Goal: Navigation & Orientation: Find specific page/section

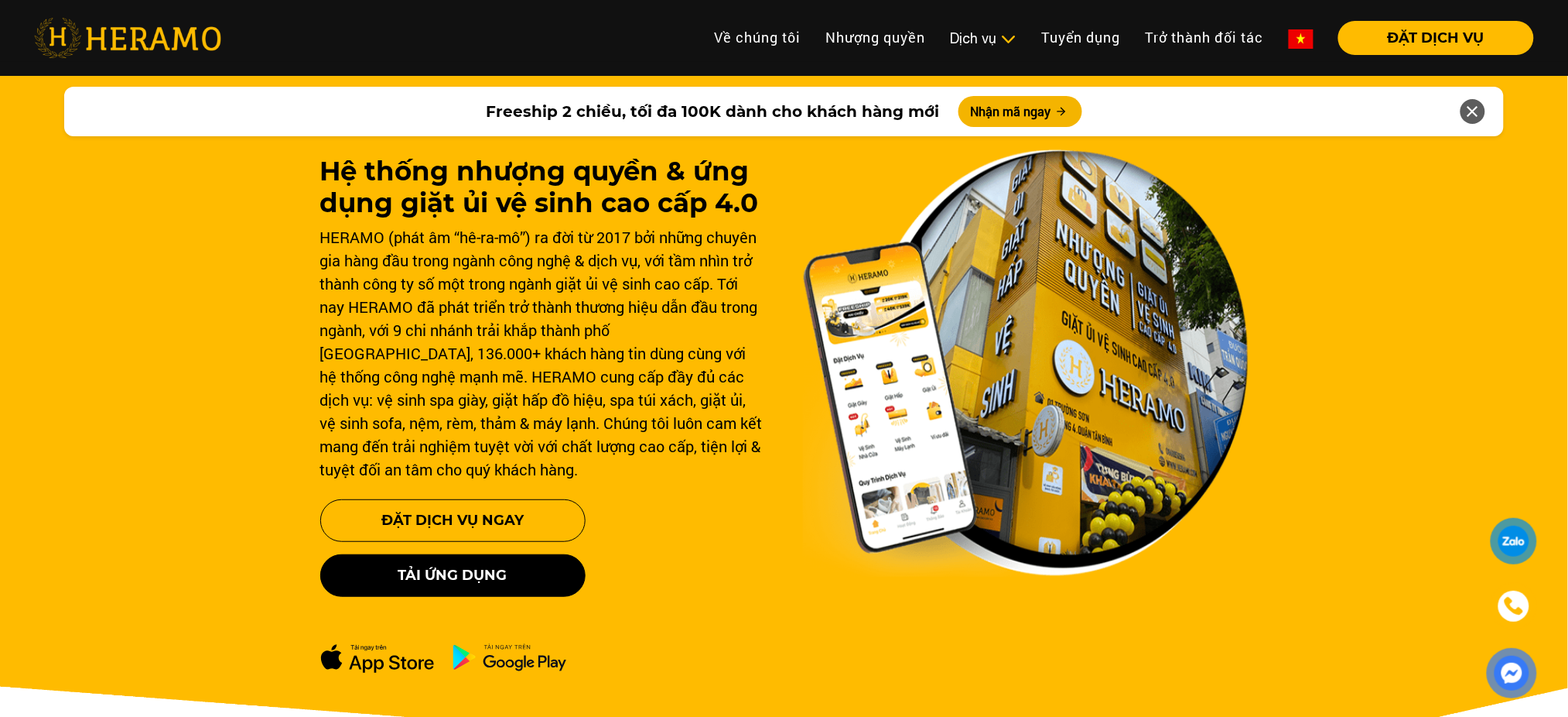
click at [1281, 36] on link at bounding box center [1301, 38] width 50 height 34
click at [1291, 36] on img at bounding box center [1301, 39] width 24 height 19
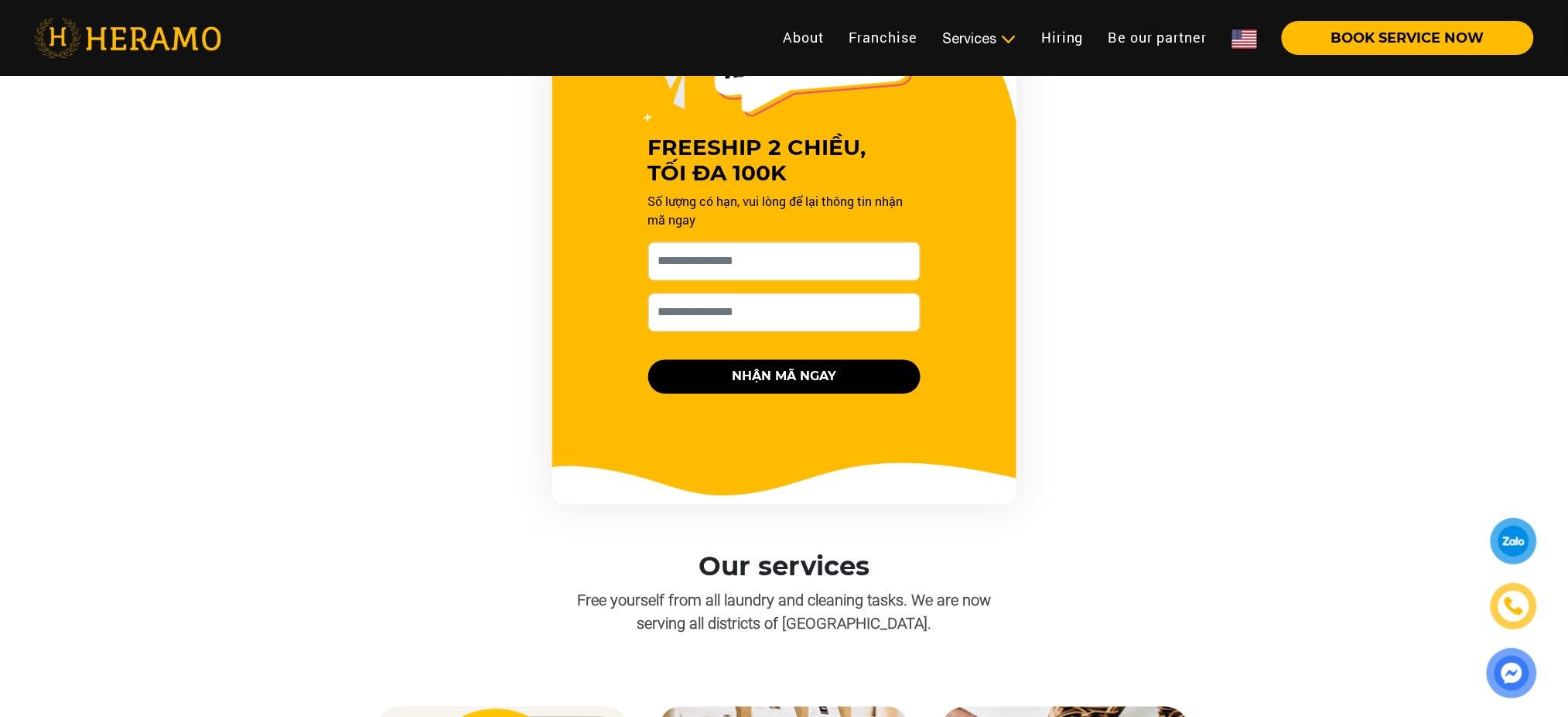
scroll to position [926, 0]
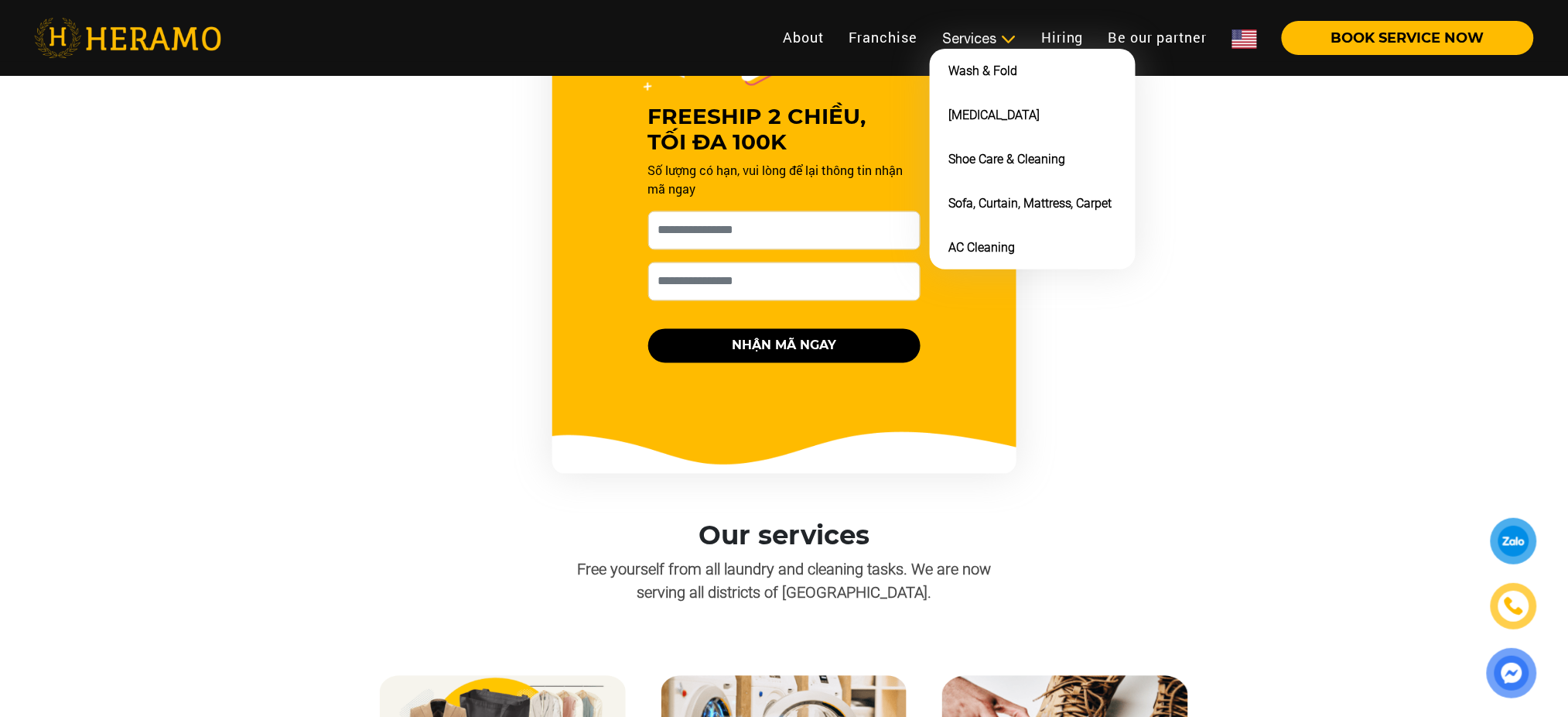
click at [966, 43] on div "Services" at bounding box center [979, 38] width 74 height 21
click at [992, 71] on link "Wash & Fold" at bounding box center [983, 70] width 69 height 14
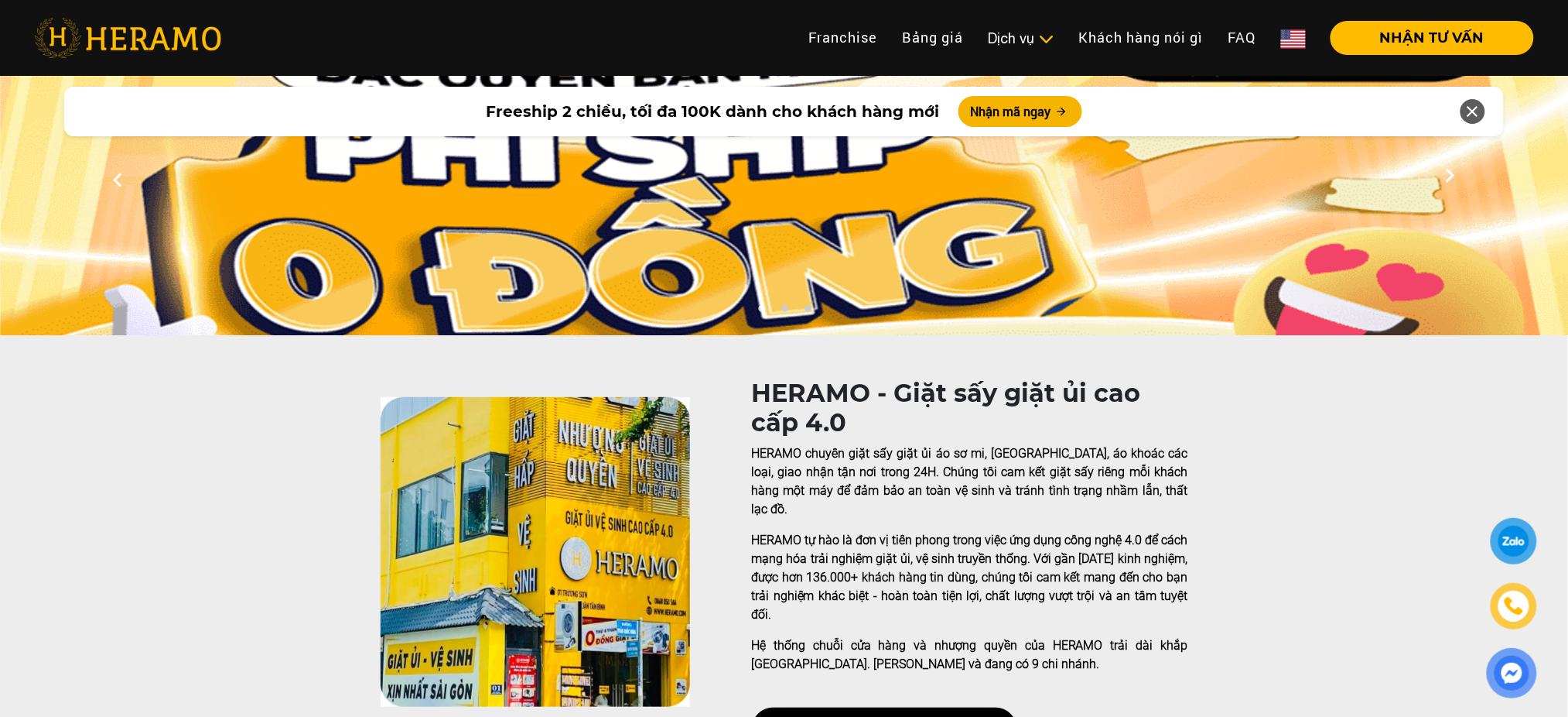
scroll to position [45, 0]
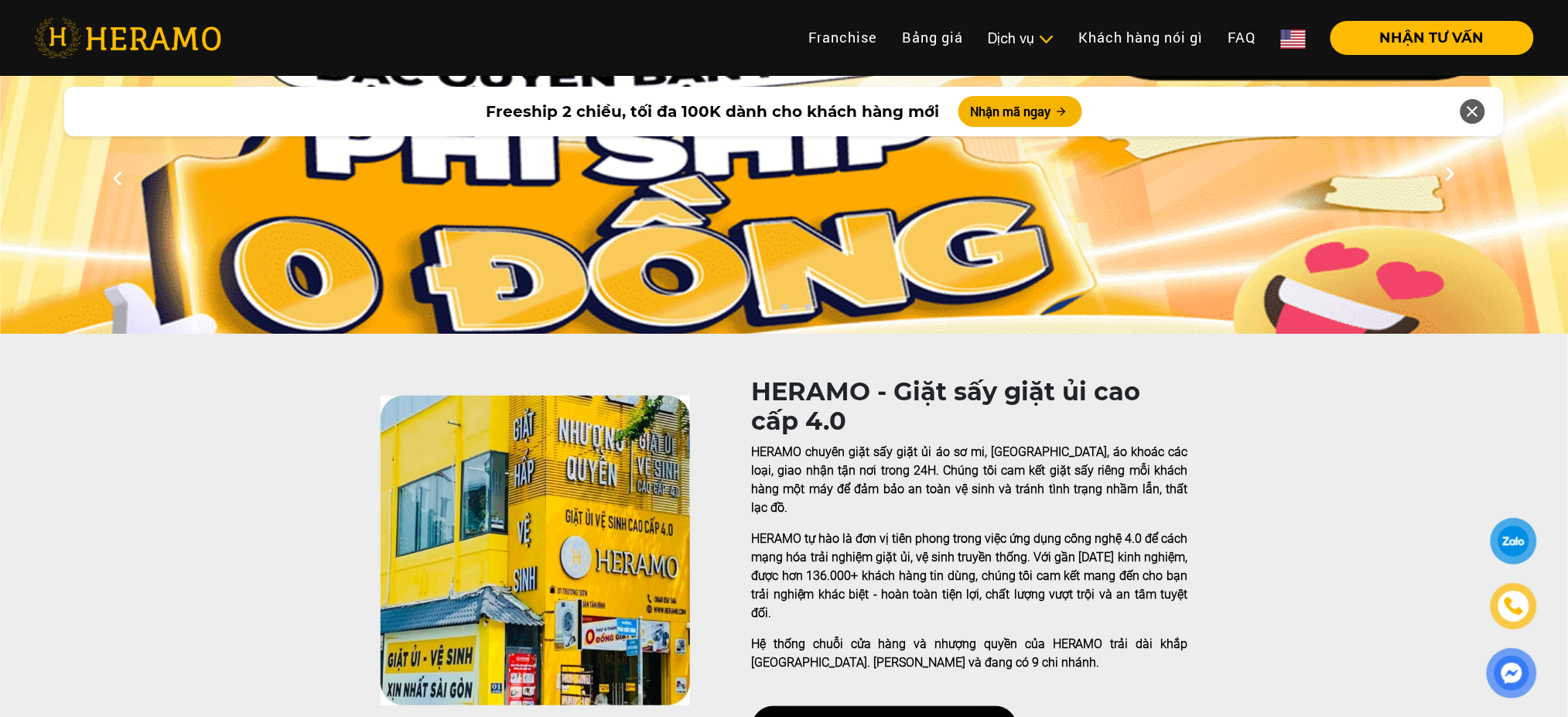
click at [1290, 36] on img at bounding box center [1293, 39] width 24 height 19
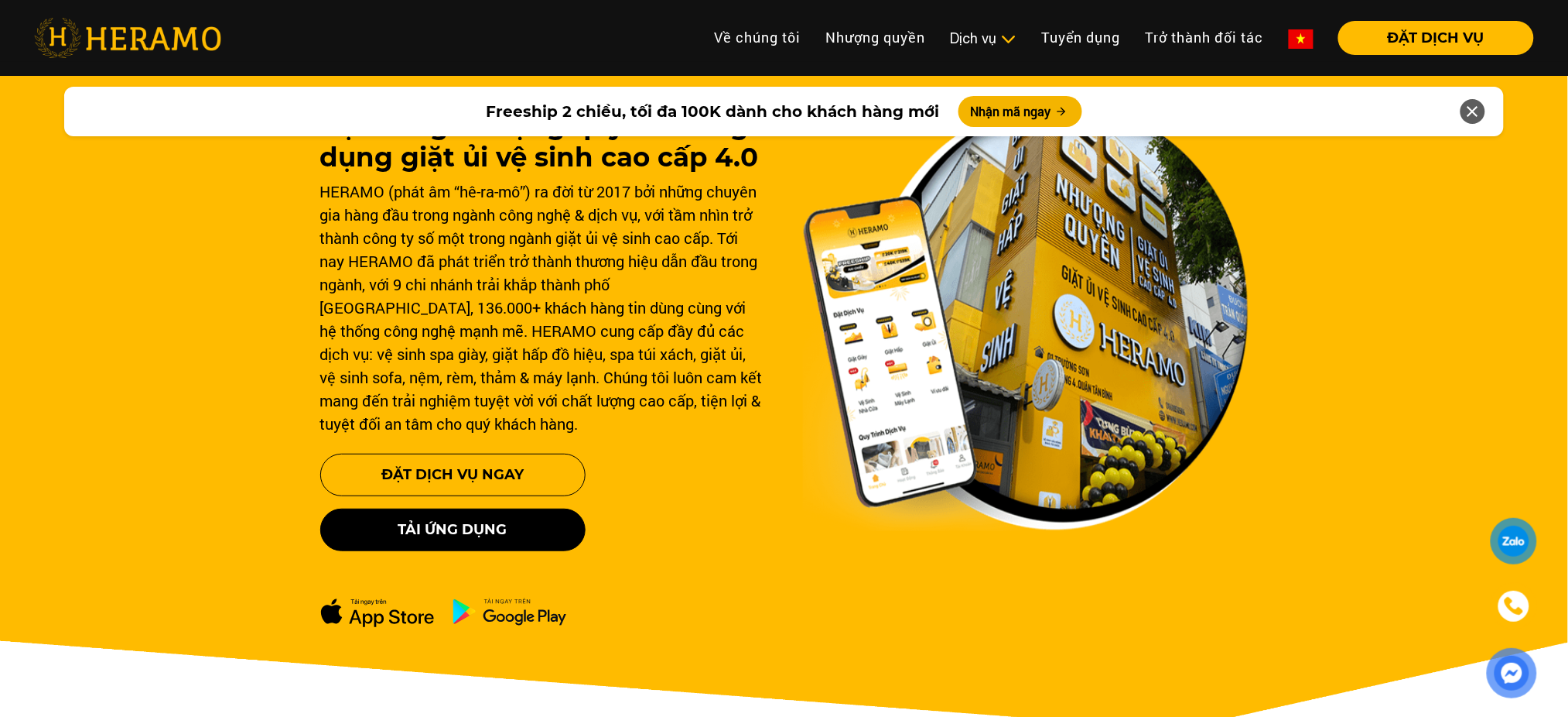
click at [1290, 36] on img at bounding box center [1301, 39] width 24 height 19
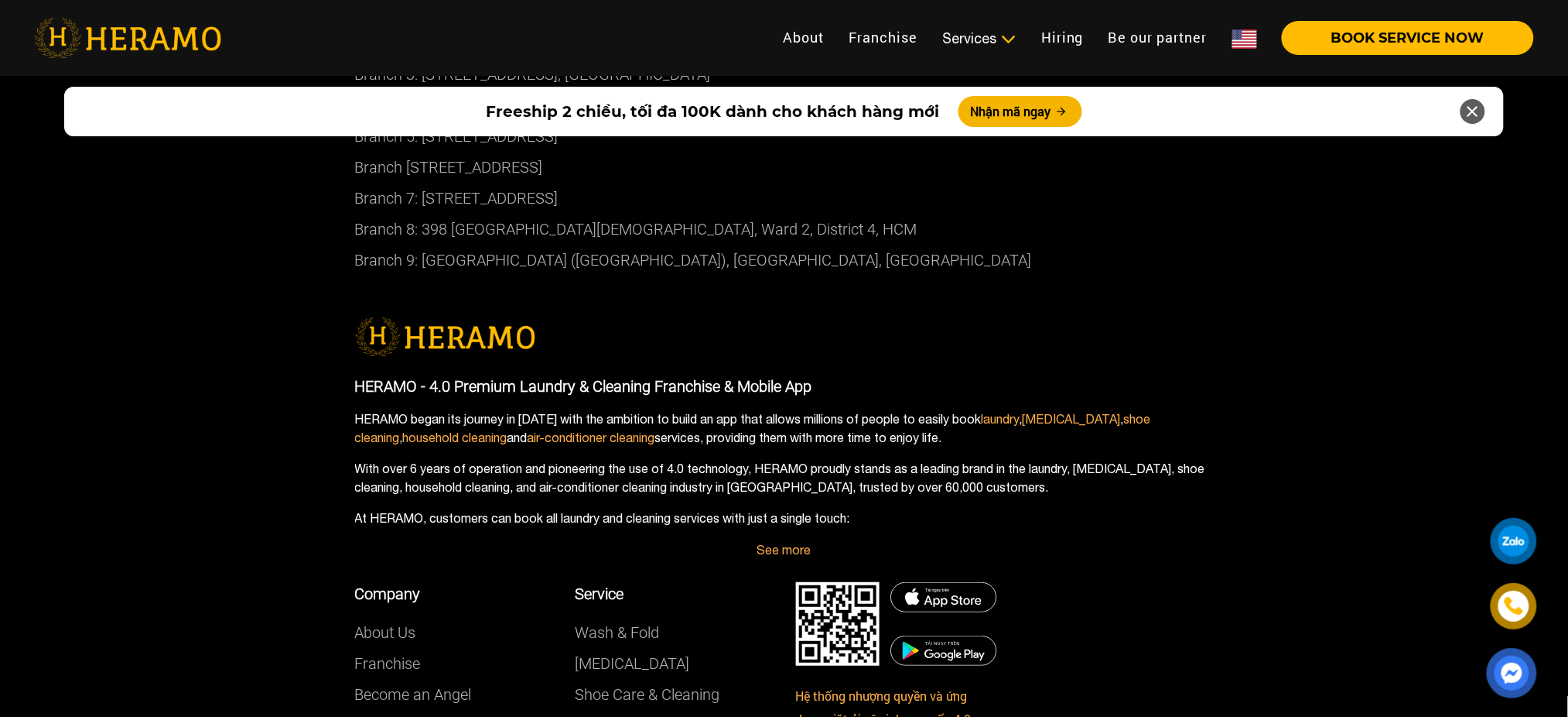
scroll to position [8539, 0]
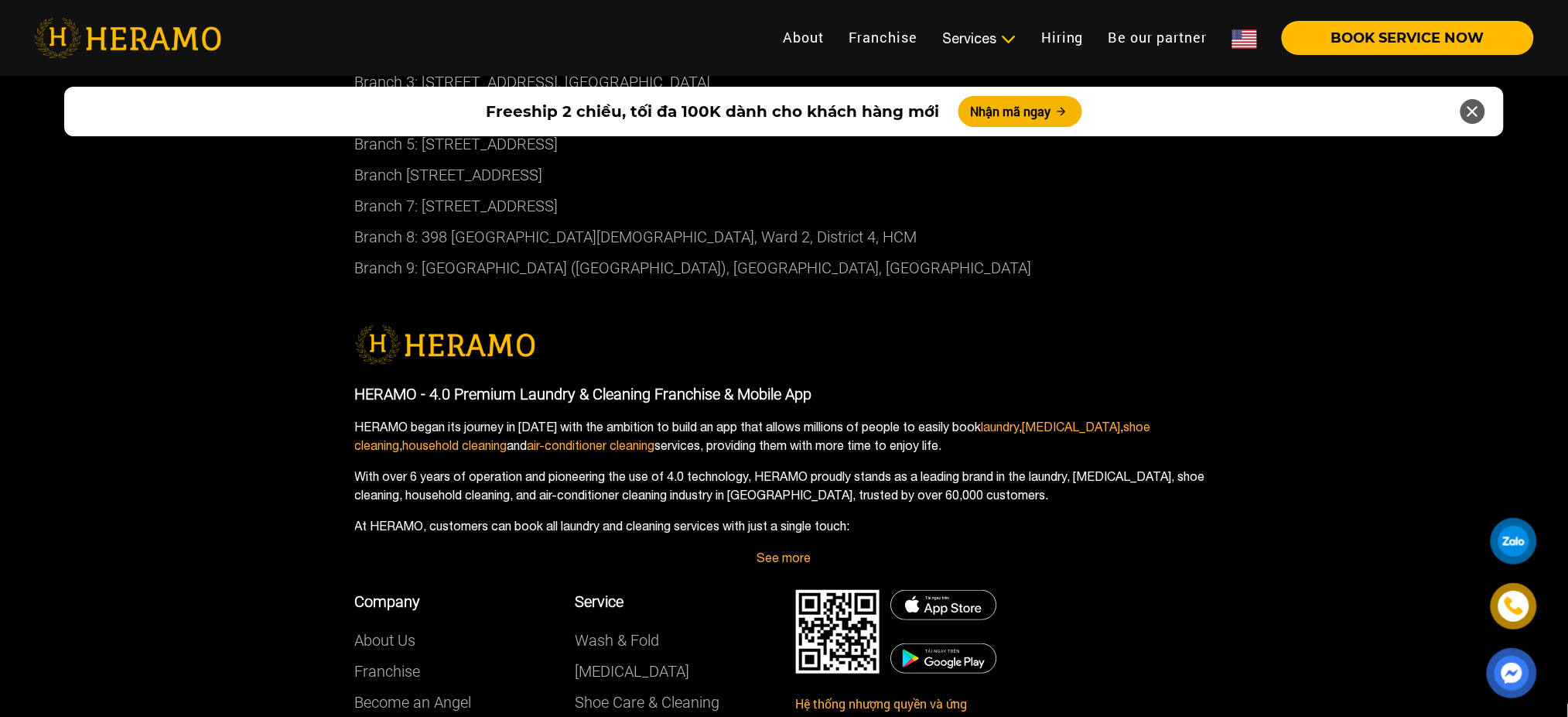
click at [434, 382] on p "HERAMO - 4.0 Premium Laundry & Cleaning Franchise & Mobile App" at bounding box center [785, 394] width 859 height 24
drag, startPoint x: 434, startPoint y: 353, endPoint x: 574, endPoint y: 361, distance: 140.2
click at [574, 382] on p "HERAMO - 4.0 Premium Laundry & Cleaning Franchise & Mobile App" at bounding box center [785, 394] width 859 height 24
copy p "4.0 Premium Laundry"
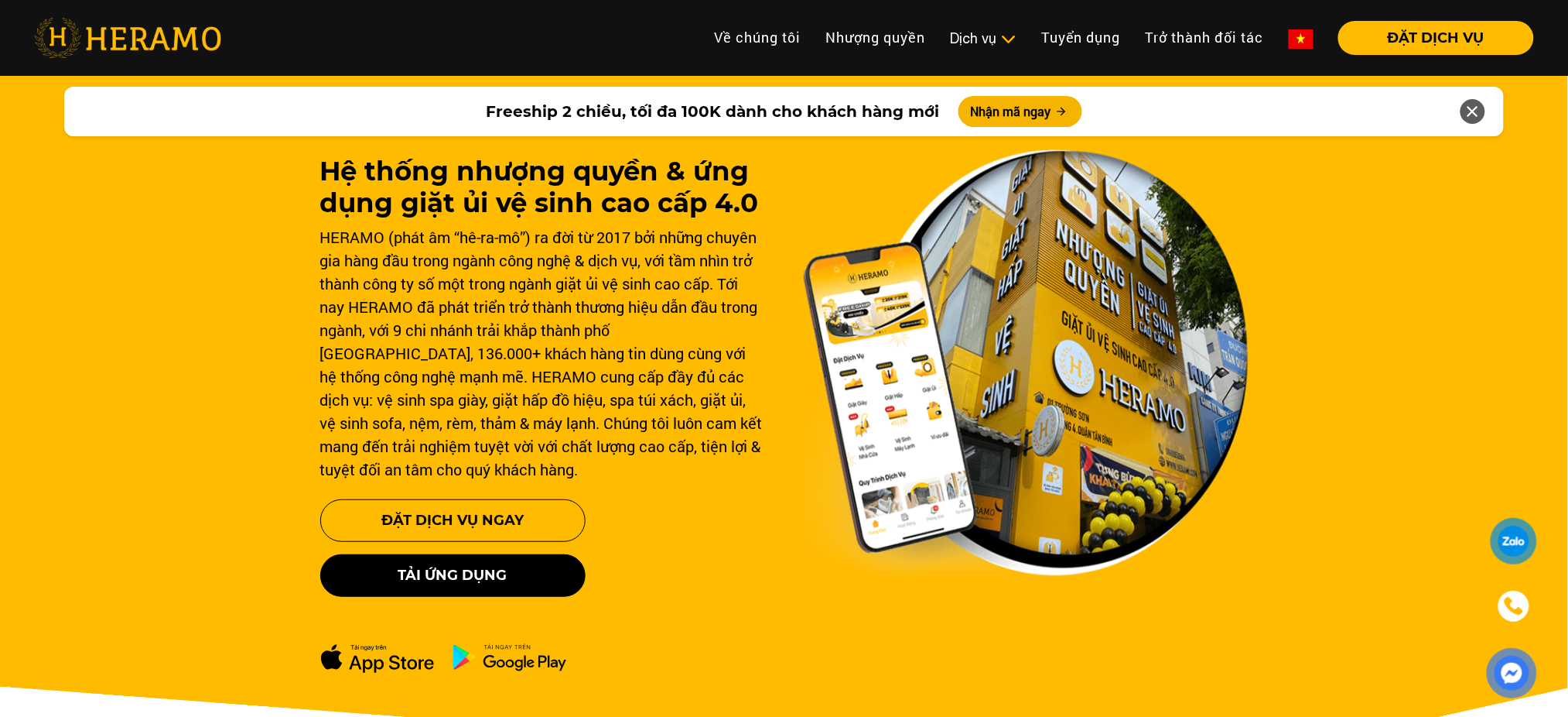
drag, startPoint x: 71, startPoint y: 37, endPoint x: 869, endPoint y: 474, distance: 909.8
click at [869, 474] on img at bounding box center [1026, 363] width 445 height 427
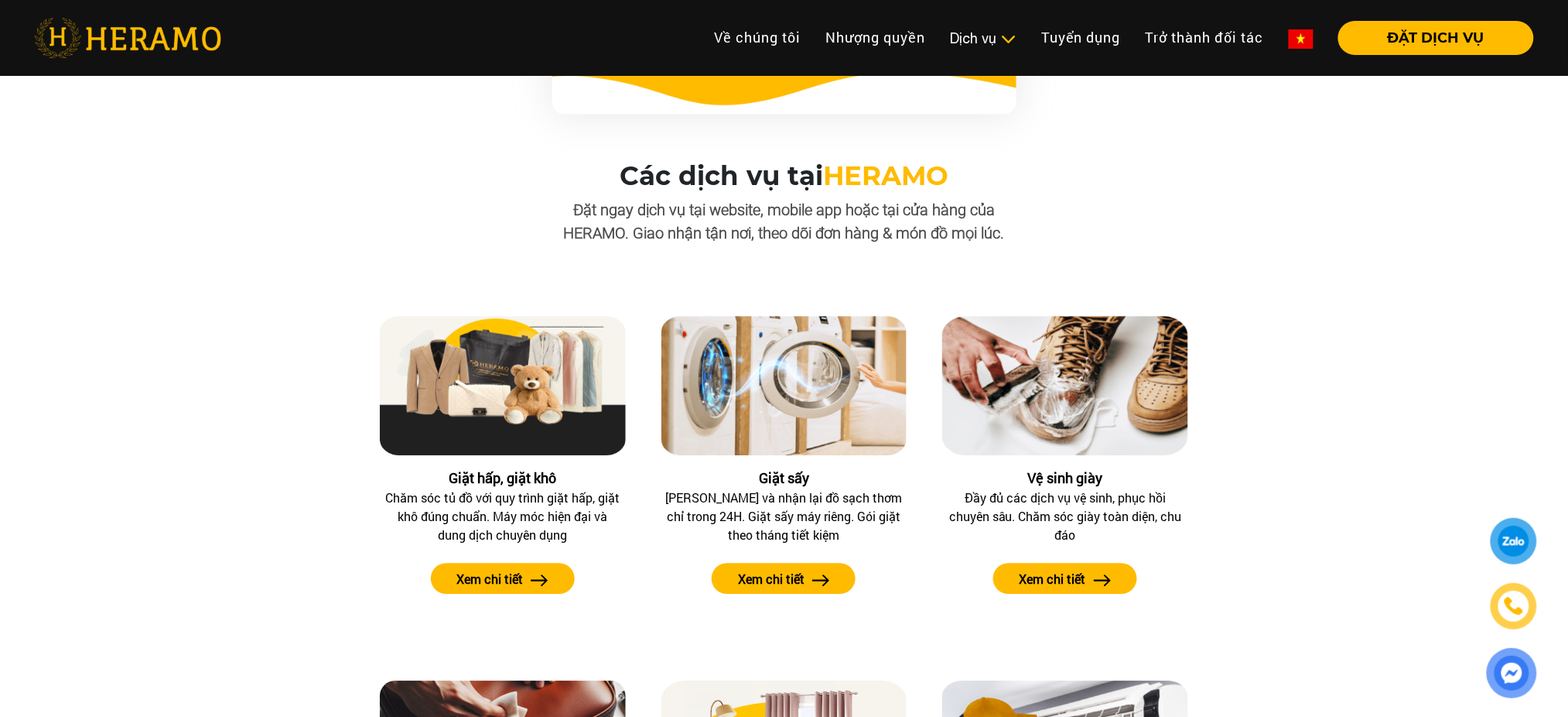
scroll to position [1288, 0]
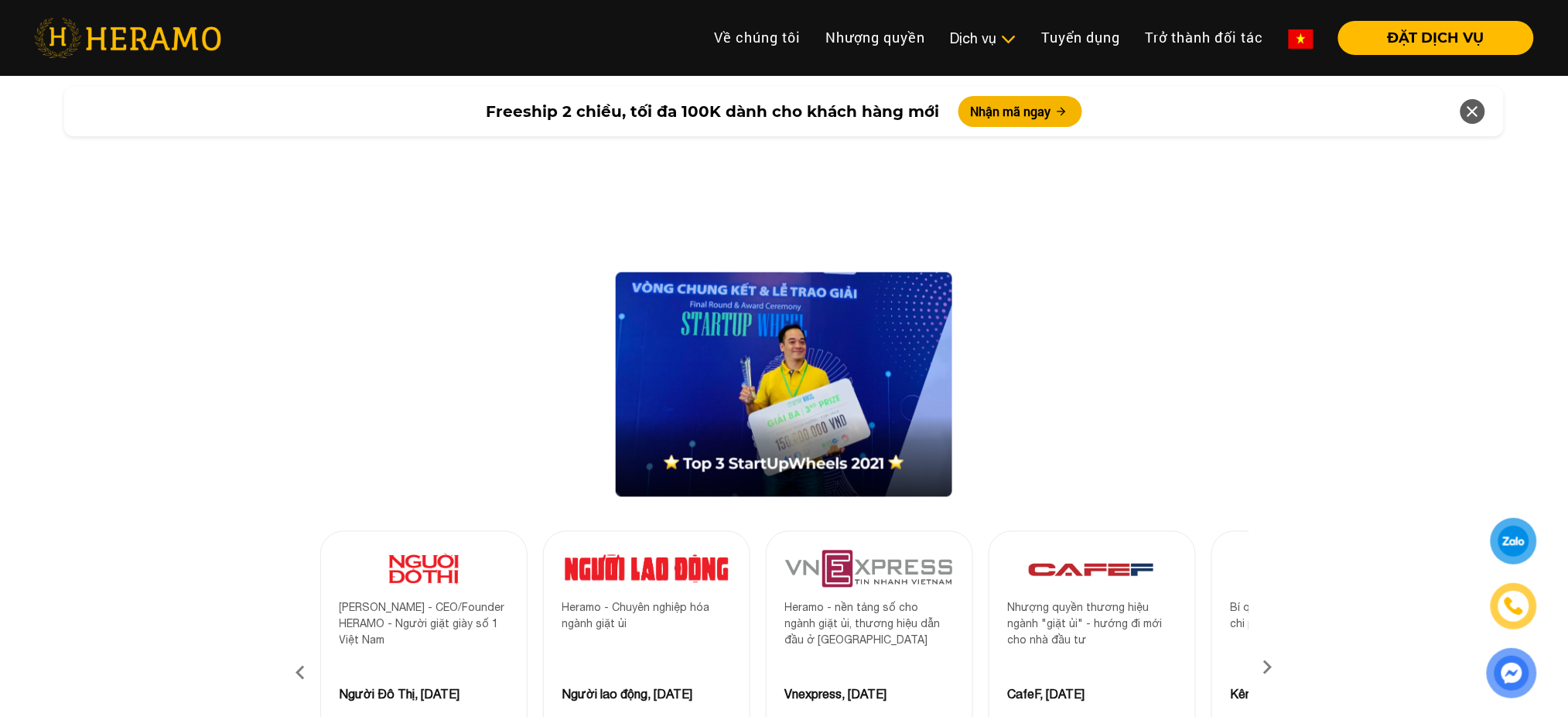
scroll to position [2934, 0]
